Goal: Find specific page/section: Find specific page/section

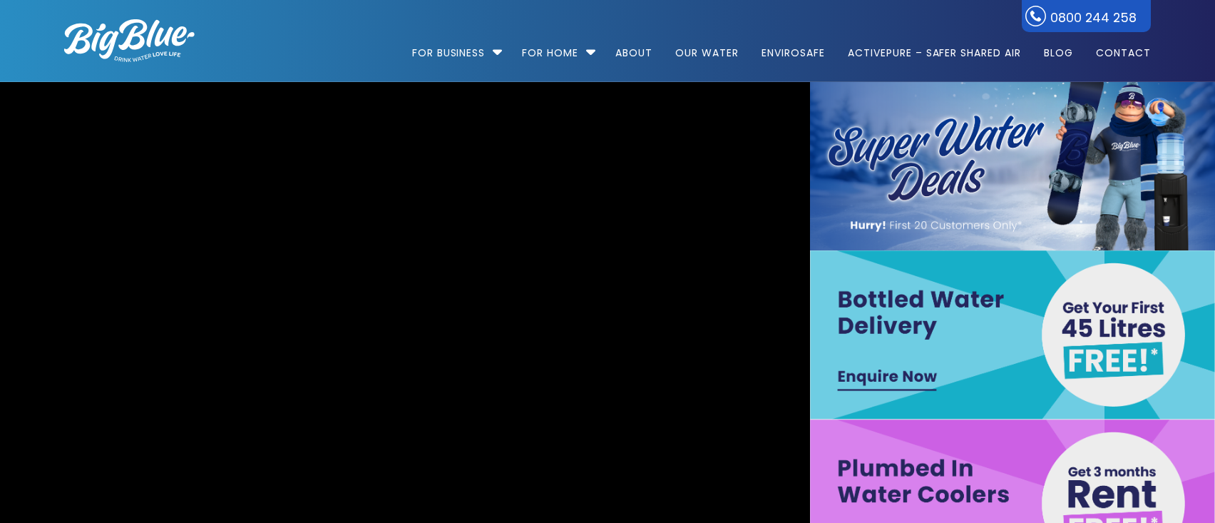
scroll to position [71, 0]
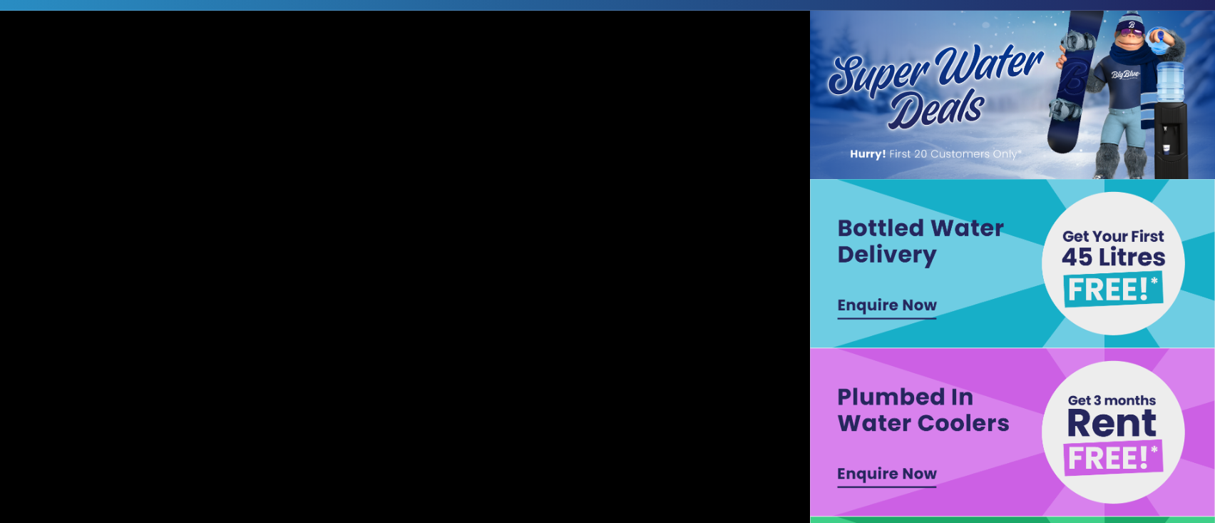
click at [1018, 78] on img at bounding box center [1012, 95] width 405 height 168
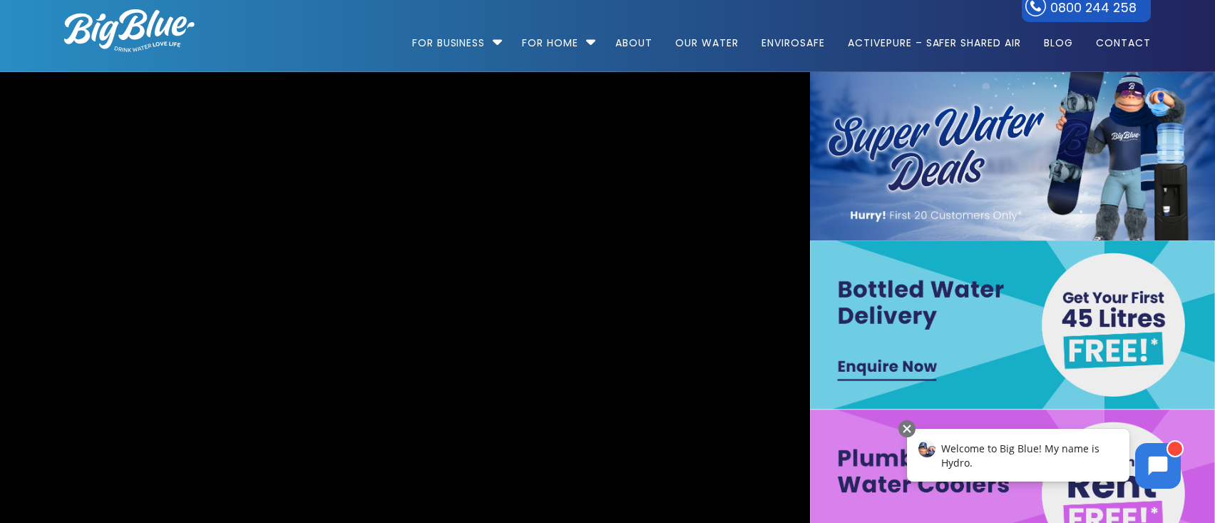
scroll to position [0, 0]
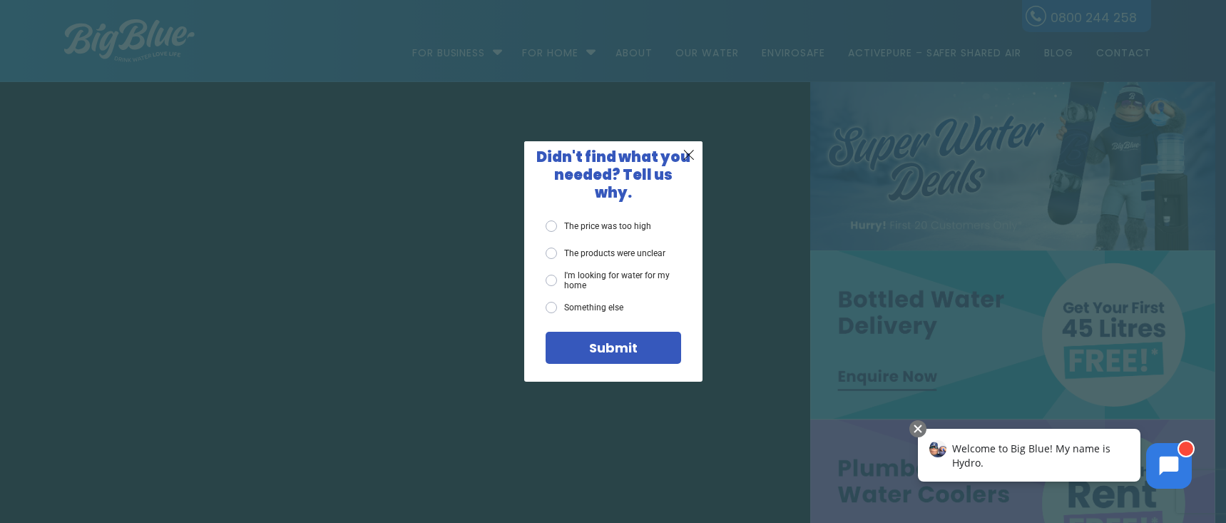
click at [551, 302] on label "Something else" at bounding box center [585, 307] width 78 height 11
click at [0, 0] on input "Something else" at bounding box center [0, 0] width 0 height 0
click at [674, 169] on span "Didn't find what you needed? Tell us why." at bounding box center [613, 175] width 154 height 56
click at [685, 161] on span "X" at bounding box center [688, 154] width 13 height 18
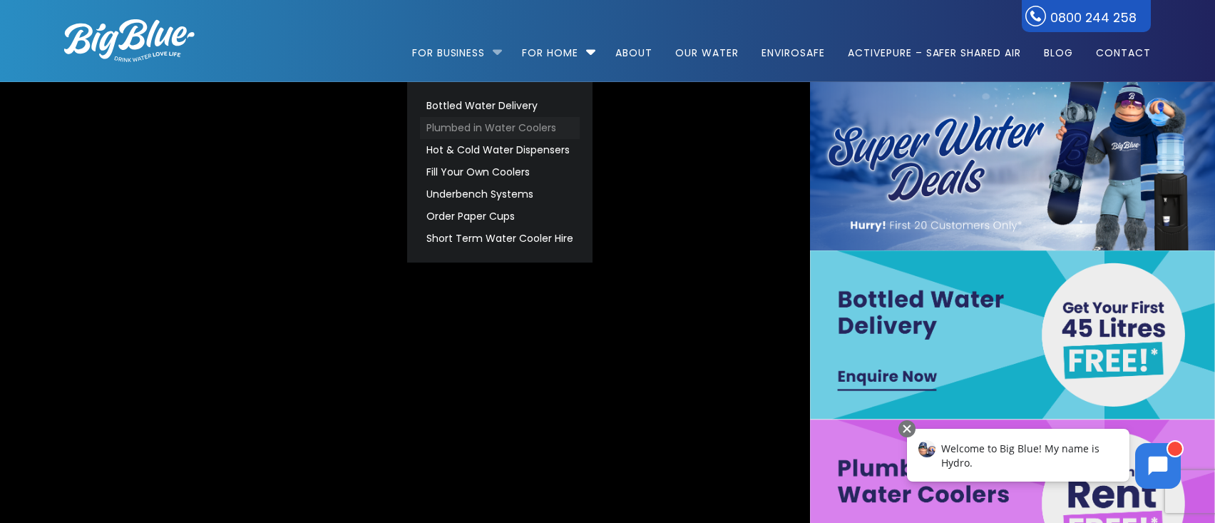
click at [476, 132] on link "Plumbed in Water Coolers" at bounding box center [500, 128] width 160 height 22
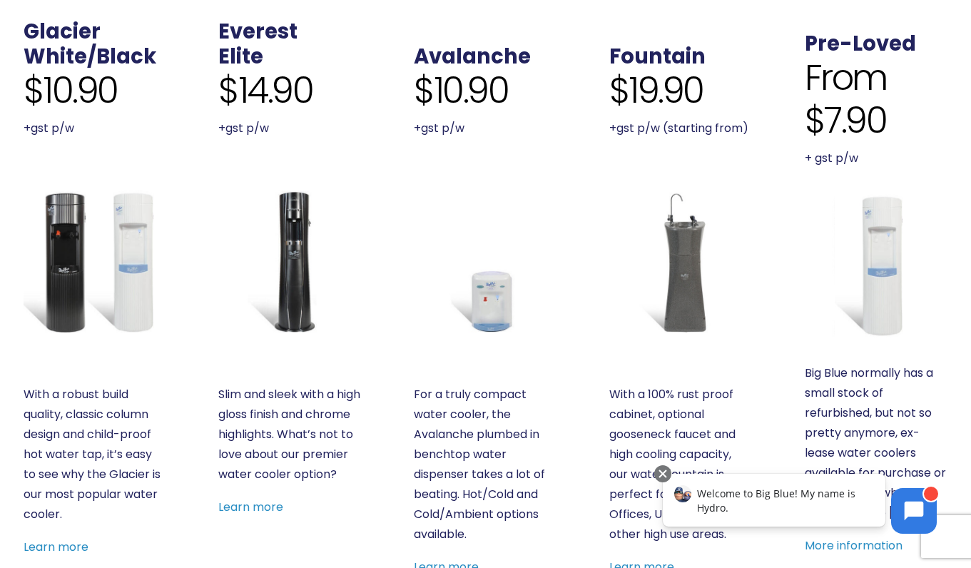
scroll to position [517, 0]
